Goal: Check status

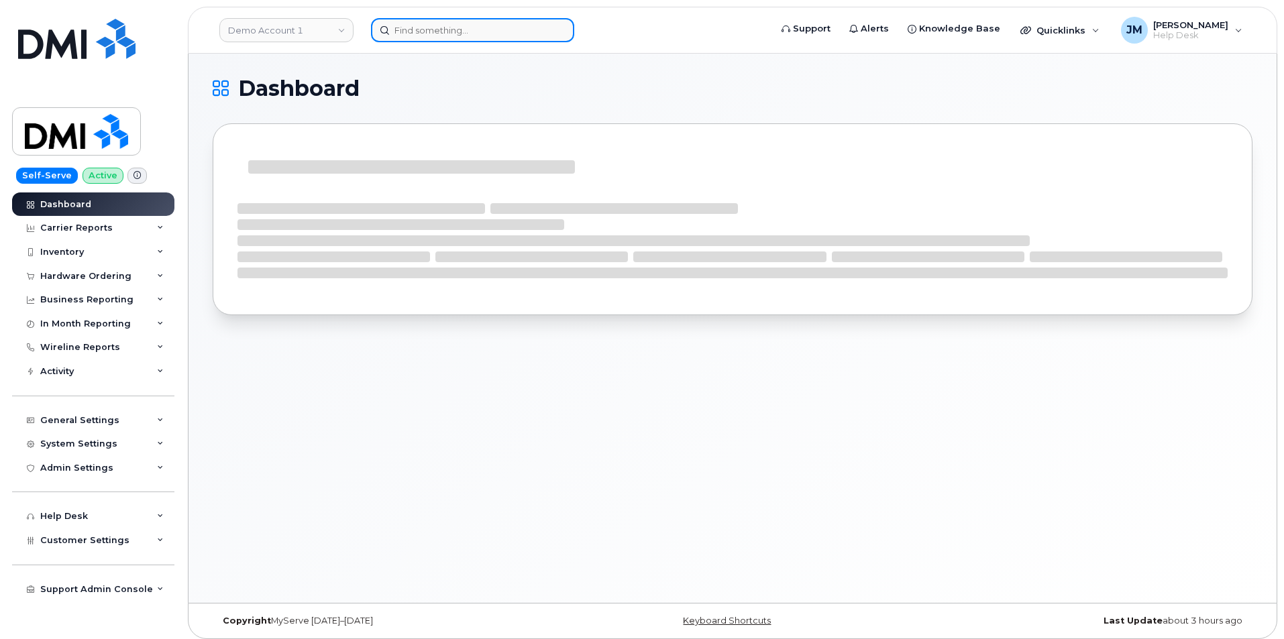
click at [510, 32] on input at bounding box center [472, 30] width 203 height 24
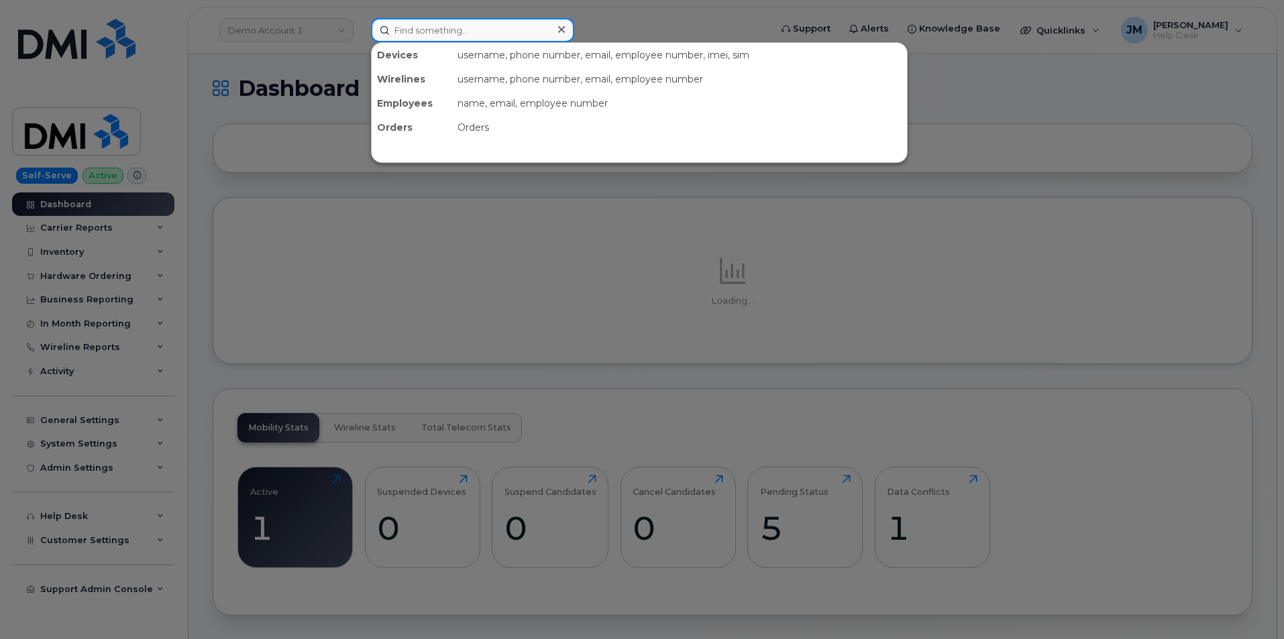
paste input "8649231910"
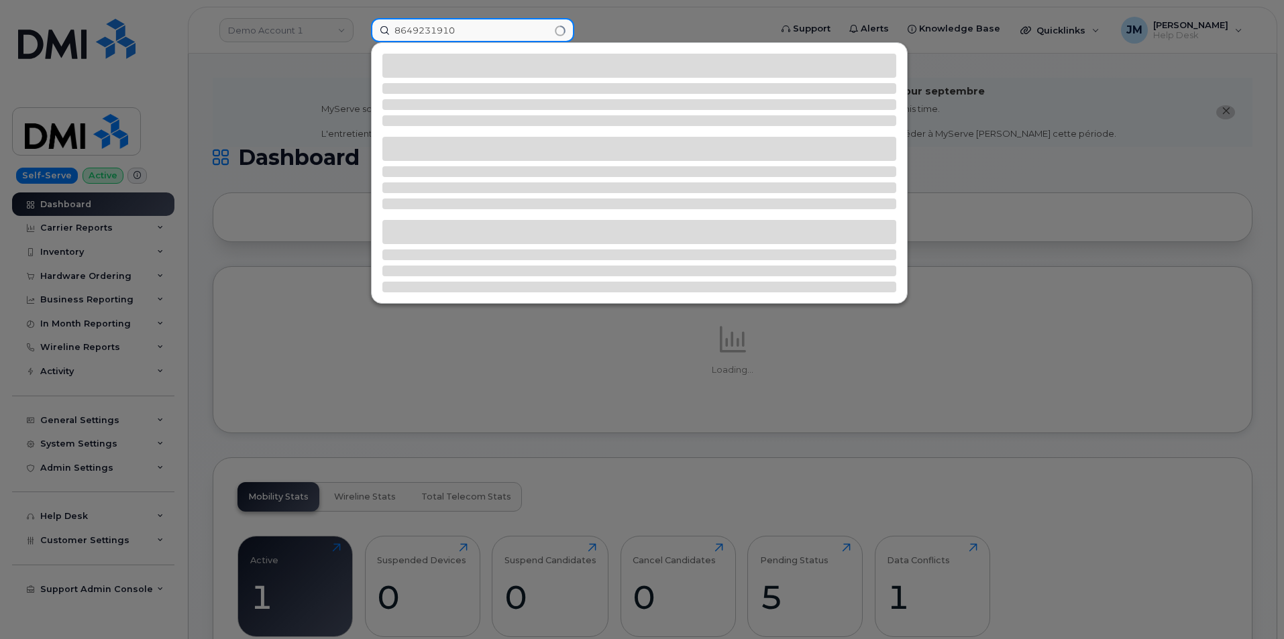
type input "8649231910"
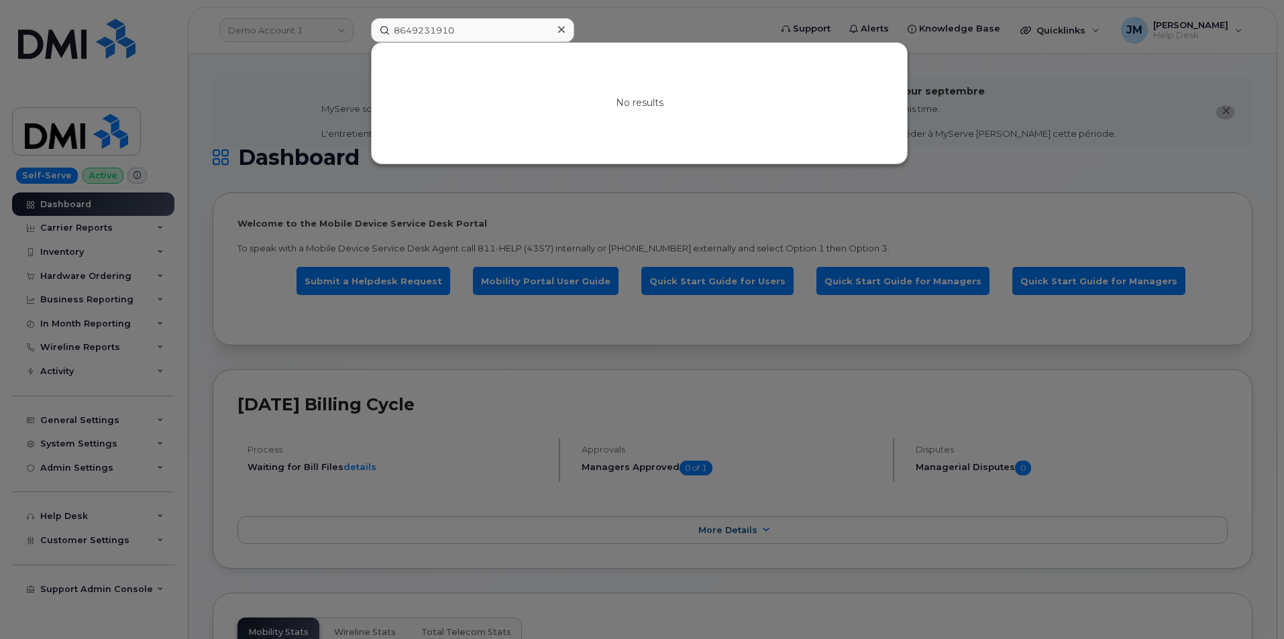
click at [560, 28] on icon at bounding box center [561, 29] width 7 height 7
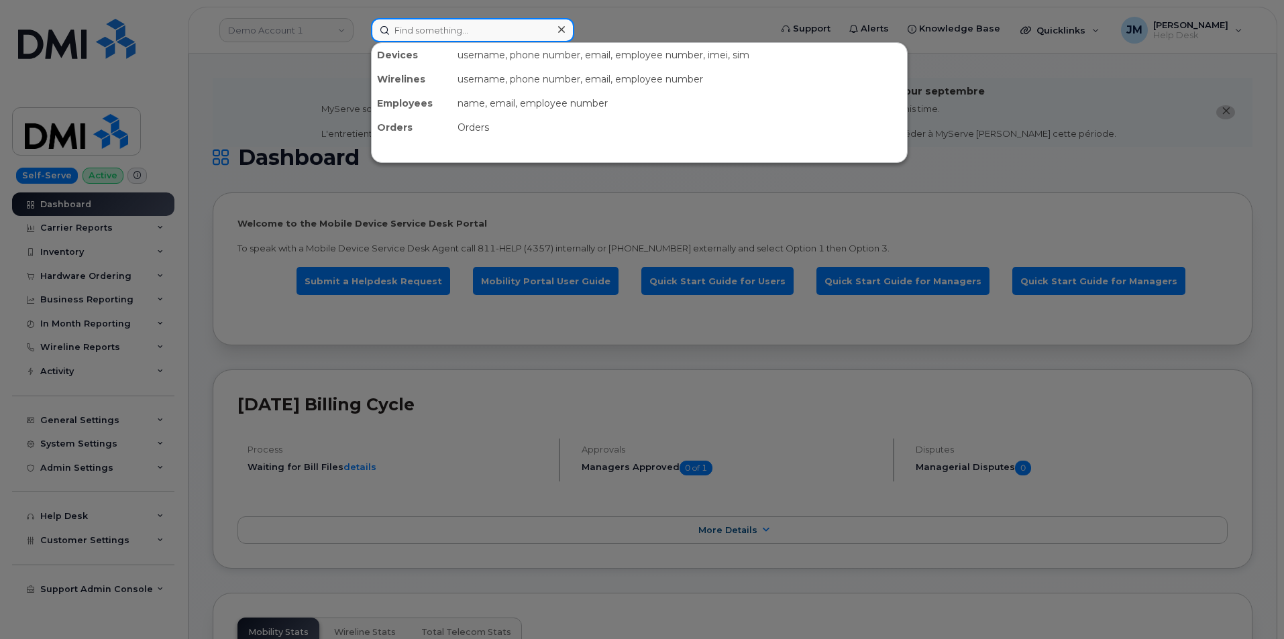
click at [476, 28] on input at bounding box center [472, 30] width 203 height 24
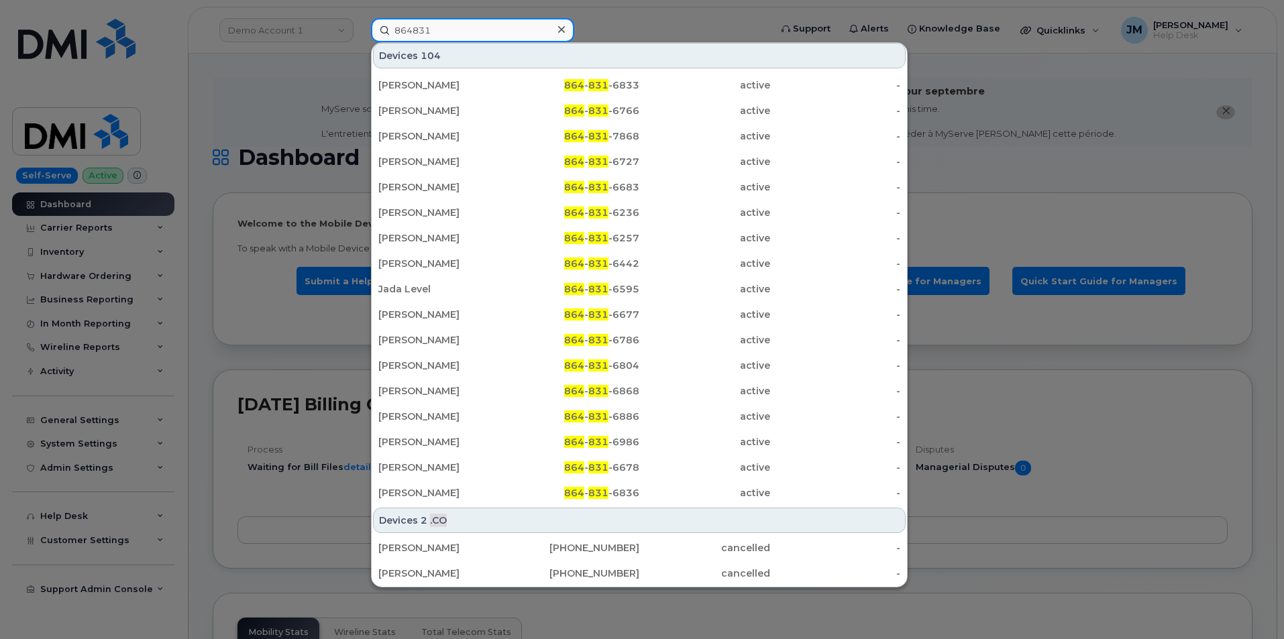
click at [396, 28] on input "864831" at bounding box center [472, 30] width 203 height 24
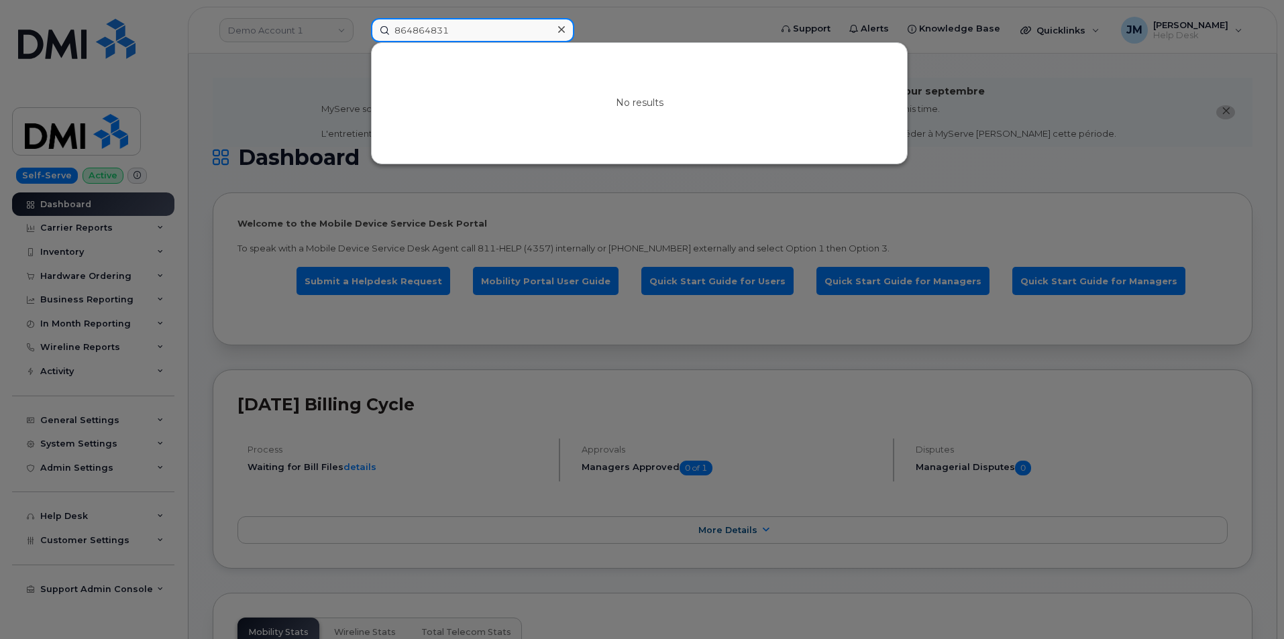
type input "864864831"
